Goal: Communication & Community: Answer question/provide support

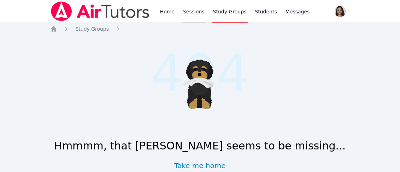
click at [191, 18] on link "Sessions" at bounding box center [194, 11] width 24 height 23
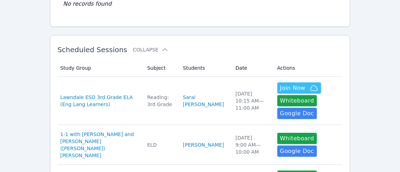
scroll to position [100, 0]
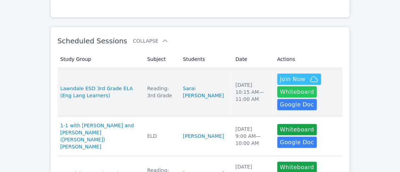
click at [283, 92] on button "Whiteboard" at bounding box center [297, 92] width 40 height 11
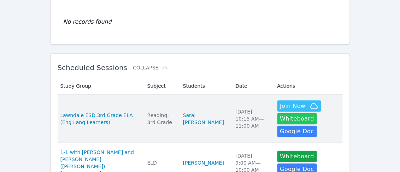
scroll to position [0, 0]
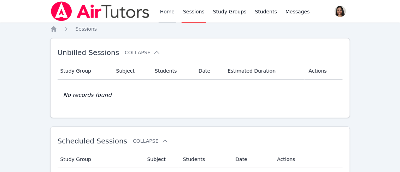
click at [168, 14] on link "Home" at bounding box center [167, 11] width 17 height 23
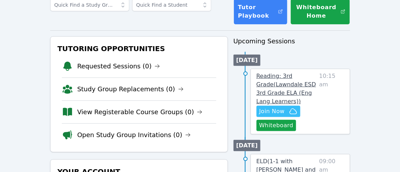
scroll to position [49, 0]
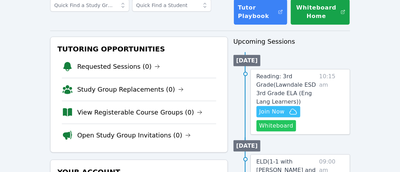
click at [273, 120] on button "Whiteboard" at bounding box center [276, 125] width 40 height 11
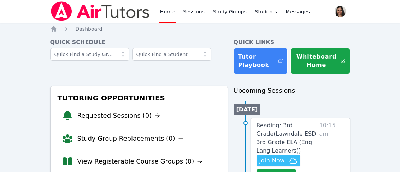
scroll to position [49, 0]
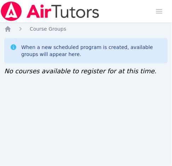
click at [14, 83] on div "Home Sessions Study Groups Students Messages Open user menu Jennifer (Jen) Grub…" at bounding box center [86, 83] width 172 height 166
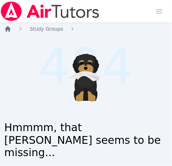
click at [10, 31] on icon "Breadcrumb" at bounding box center [7, 28] width 7 height 7
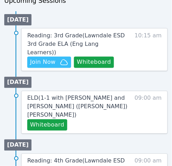
scroll to position [392, 0]
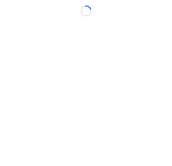
scroll to position [5, 0]
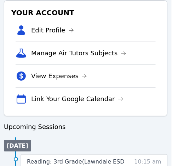
scroll to position [355, 0]
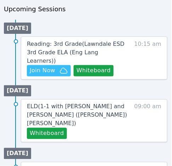
scroll to position [395, 0]
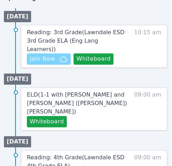
click at [54, 55] on span "Join Now" at bounding box center [42, 59] width 25 height 8
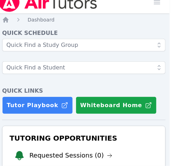
scroll to position [0, 2]
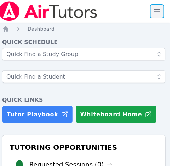
click at [154, 12] on span "button" at bounding box center [157, 12] width 16 height 16
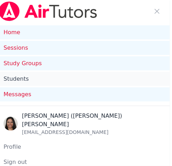
click at [27, 78] on link "Students" at bounding box center [84, 79] width 172 height 14
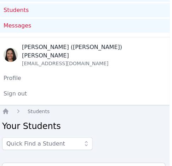
scroll to position [70, 2]
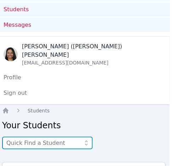
click at [58, 137] on input "text" at bounding box center [47, 143] width 90 height 13
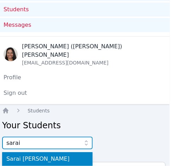
type input "sarai"
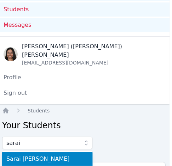
click at [59, 155] on span "Sarai Auxiliadora Jarquin Salgado" at bounding box center [47, 159] width 82 height 8
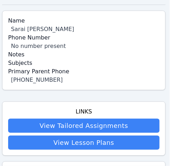
scroll to position [203, 2]
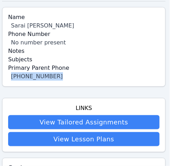
drag, startPoint x: 8, startPoint y: 66, endPoint x: 58, endPoint y: 72, distance: 50.4
click at [58, 72] on div "Name Sarai Auxiliadora Jarquin Salgado Phone Number No number present Notes Sub…" at bounding box center [83, 47] width 163 height 80
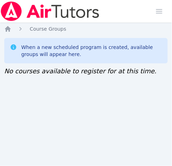
click at [1, 83] on div "Home Sessions Study Groups Students Messages Open user menu Jennifer (Jen) Grub…" at bounding box center [86, 83] width 172 height 166
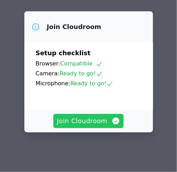
click at [88, 121] on span "Join Cloudroom" at bounding box center [88, 121] width 63 height 10
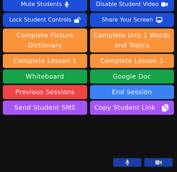
scroll to position [229, 0]
click at [120, 166] on button at bounding box center [127, 162] width 28 height 8
click at [155, 164] on icon at bounding box center [158, 162] width 6 height 4
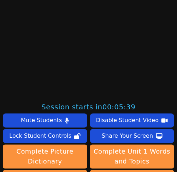
scroll to position [73, 0]
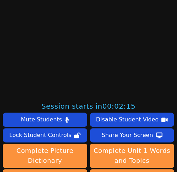
click at [7, 45] on main at bounding box center [88, 13] width 177 height 172
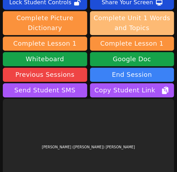
scroll to position [229, 0]
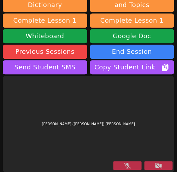
click at [156, 162] on icon at bounding box center [158, 165] width 7 height 6
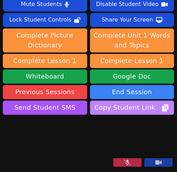
click at [150, 102] on span "Copy Student Link" at bounding box center [132, 107] width 75 height 10
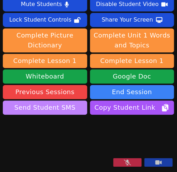
click at [50, 100] on button "Send Student SMS" at bounding box center [45, 107] width 84 height 14
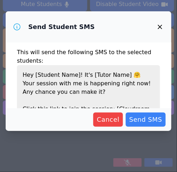
scroll to position [85, 0]
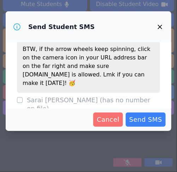
click at [116, 120] on span "Cancel" at bounding box center [108, 119] width 23 height 10
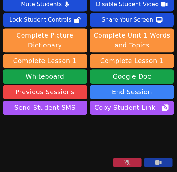
drag, startPoint x: 12, startPoint y: 89, endPoint x: 66, endPoint y: -35, distance: 136.0
click at [66, 0] on html "Session ends in 00:43:00 Mute Students Disable Student Video Lock Student Contr…" at bounding box center [88, 86] width 177 height 172
click at [10, 116] on video at bounding box center [56, 142] width 106 height 53
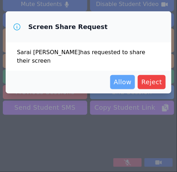
click at [126, 79] on span "Allow" at bounding box center [123, 82] width 18 height 10
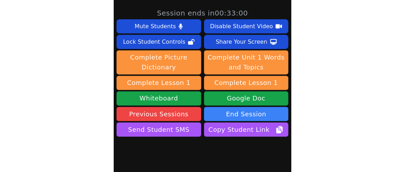
scroll to position [128, 0]
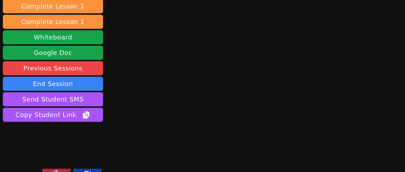
click at [177, 108] on div "Session ends in 00:32:59 Mute Students Disable Student Video Lock Student Contr…" at bounding box center [202, 86] width 405 height 172
click at [8, 147] on video at bounding box center [53, 152] width 100 height 57
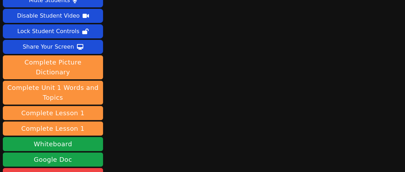
scroll to position [0, 0]
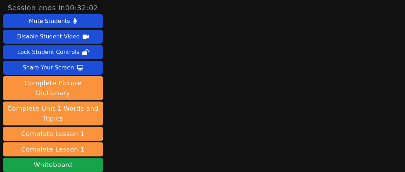
click at [9, 6] on div "Session ends in 00:32:02" at bounding box center [53, 8] width 100 height 10
